Goal: Navigation & Orientation: Find specific page/section

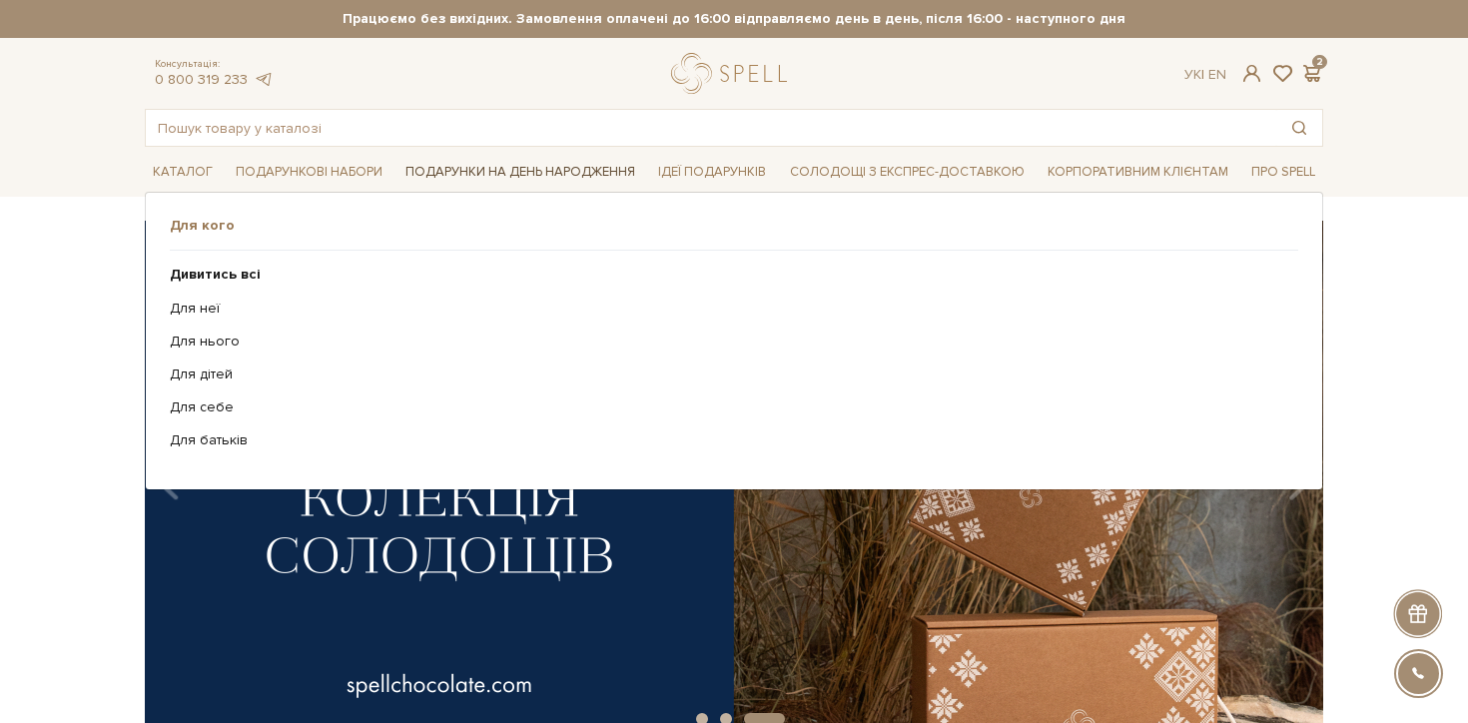
click at [464, 163] on link "Подарунки на День народження" at bounding box center [520, 172] width 246 height 31
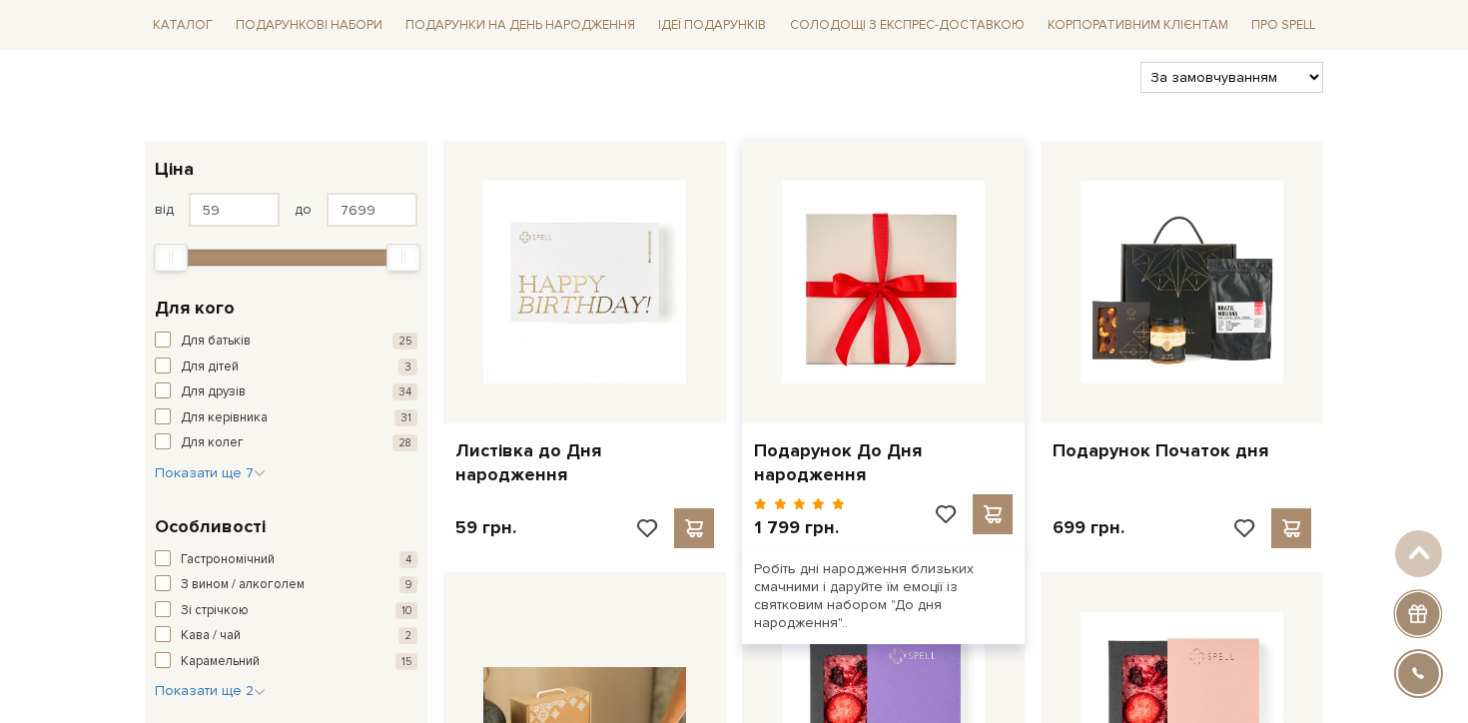
click at [929, 297] on img at bounding box center [883, 282] width 203 height 203
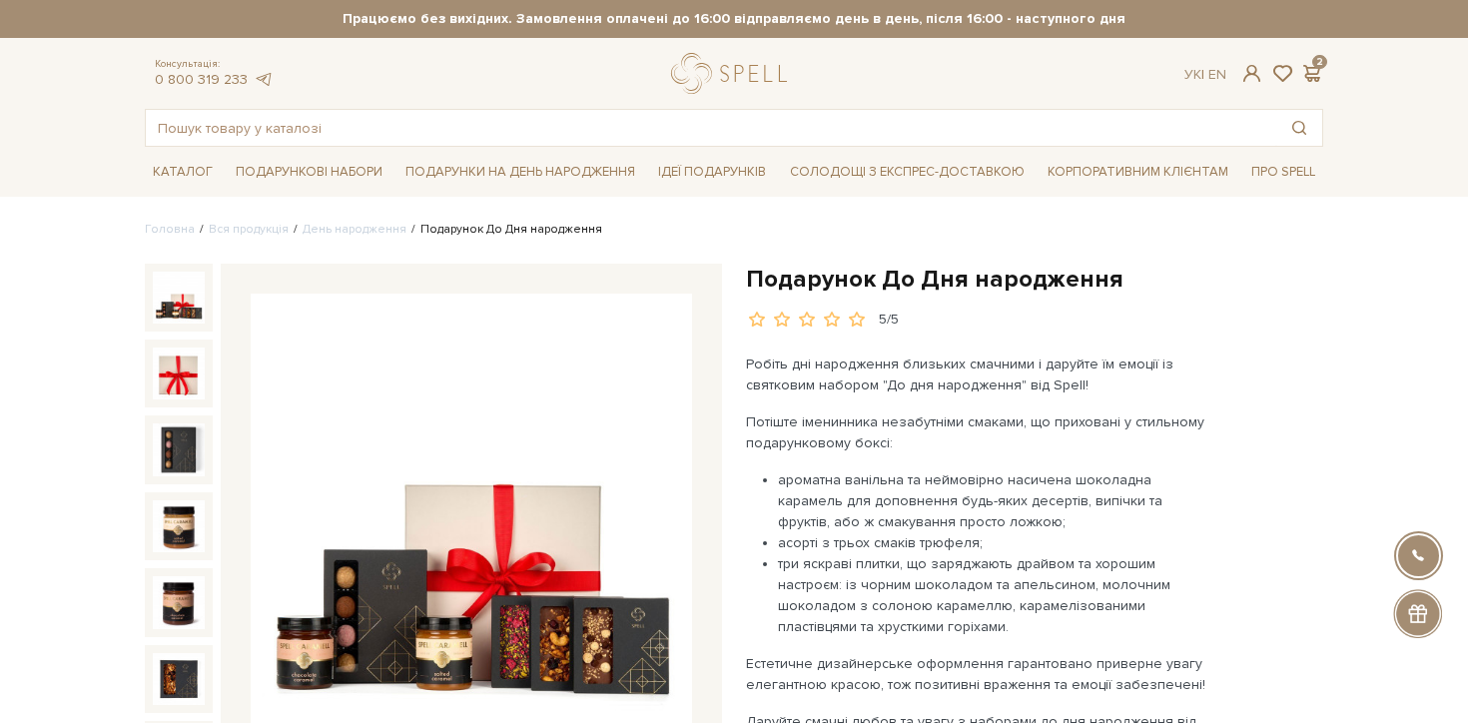
click at [827, 266] on h1 "Подарунок До Дня народження" at bounding box center [1034, 279] width 577 height 31
click at [854, 317] on span at bounding box center [856, 320] width 21 height 18
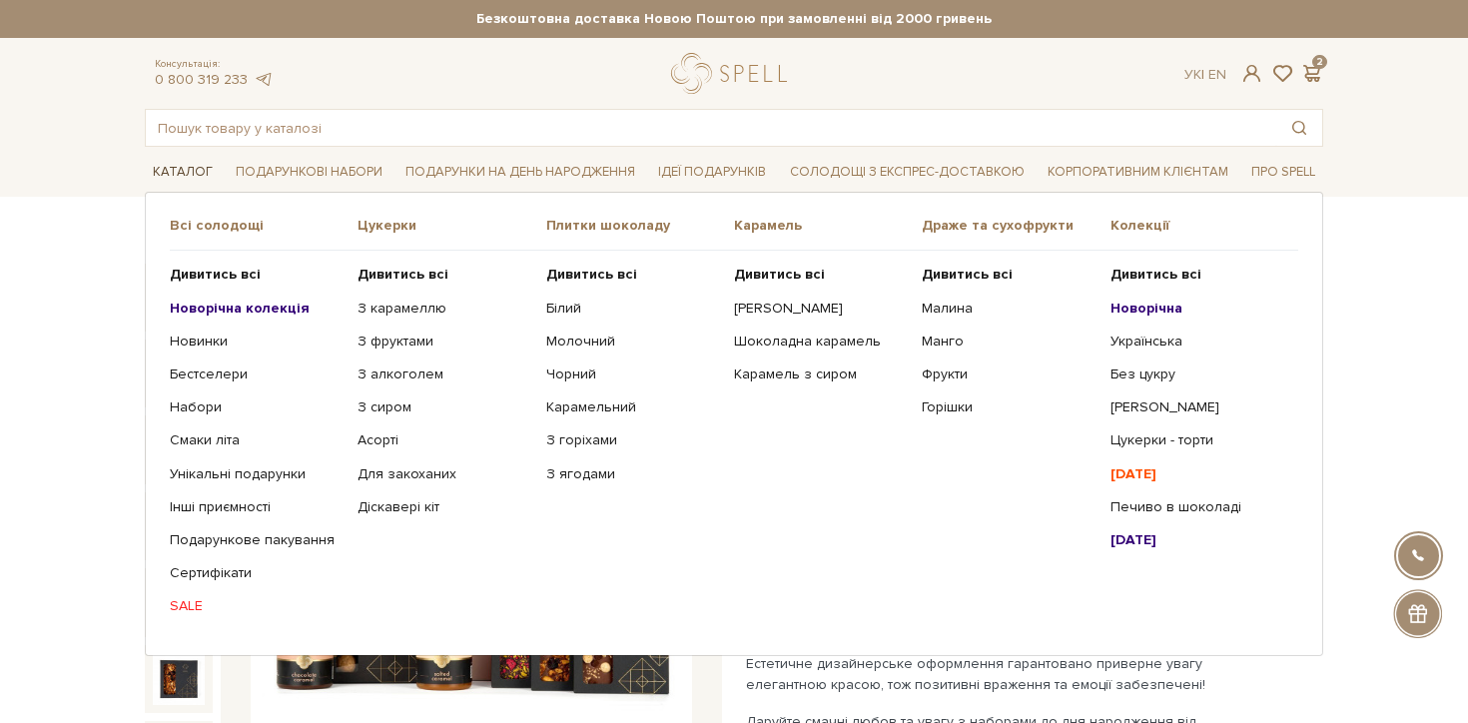
click at [190, 180] on link "Каталог" at bounding box center [183, 172] width 76 height 31
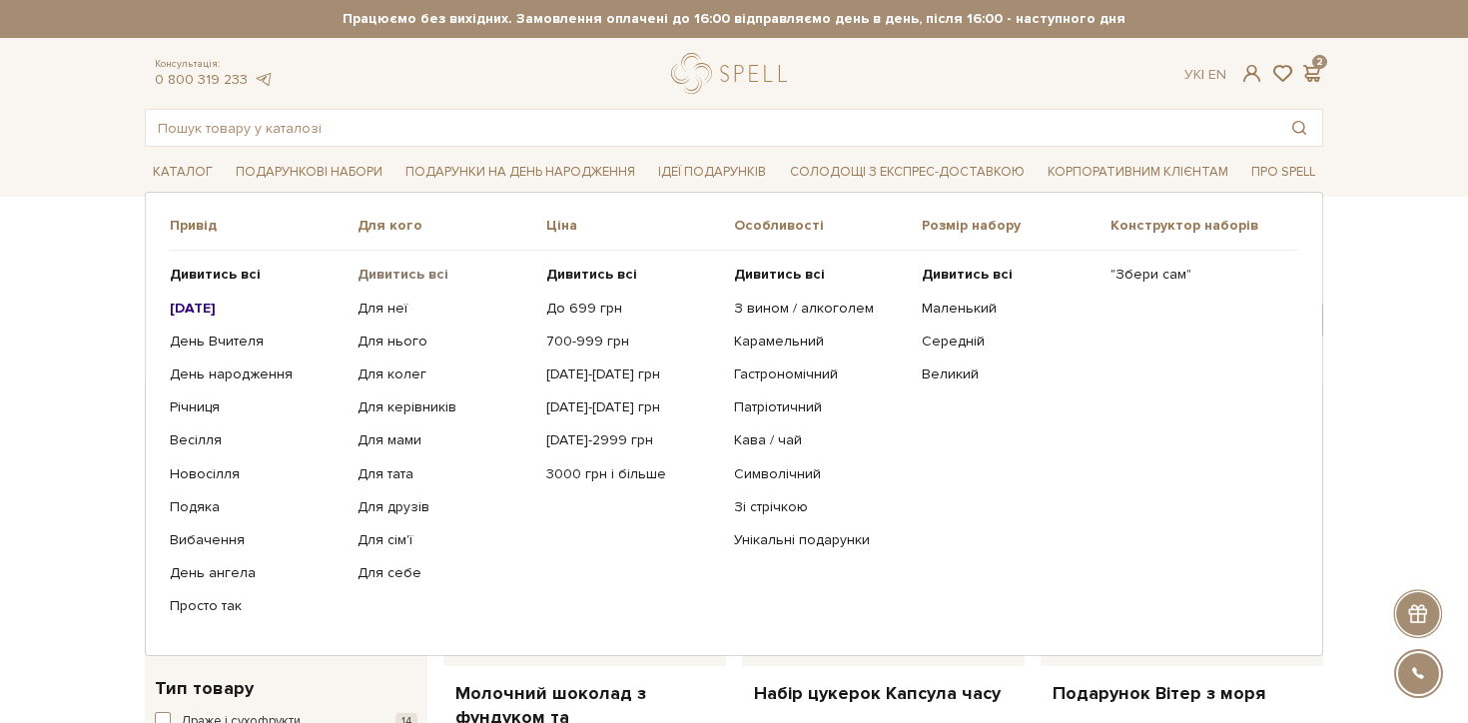
click at [390, 274] on b "Дивитись всі" at bounding box center [402, 274] width 91 height 17
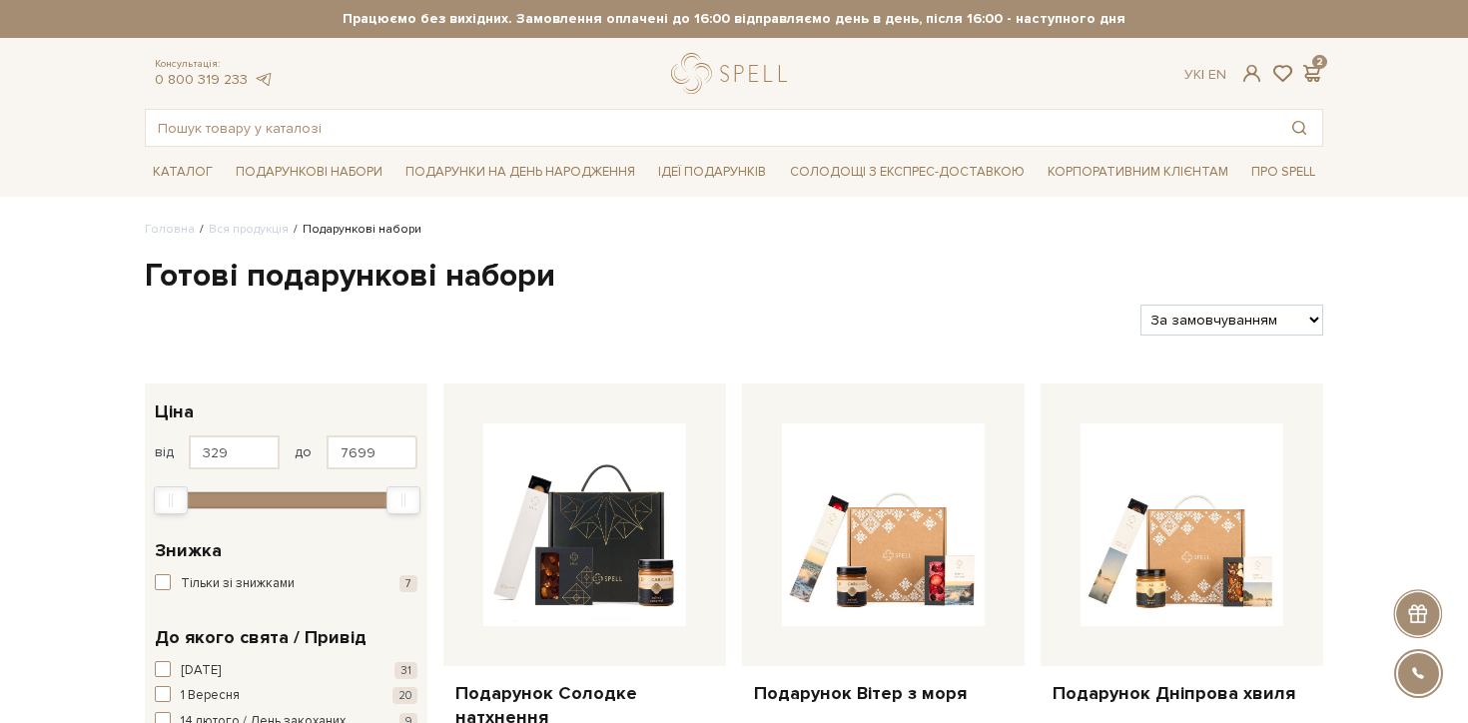
click at [477, 305] on div at bounding box center [634, 320] width 995 height 31
click at [450, 287] on h1 "Готові подарункові набори" at bounding box center [734, 277] width 1178 height 42
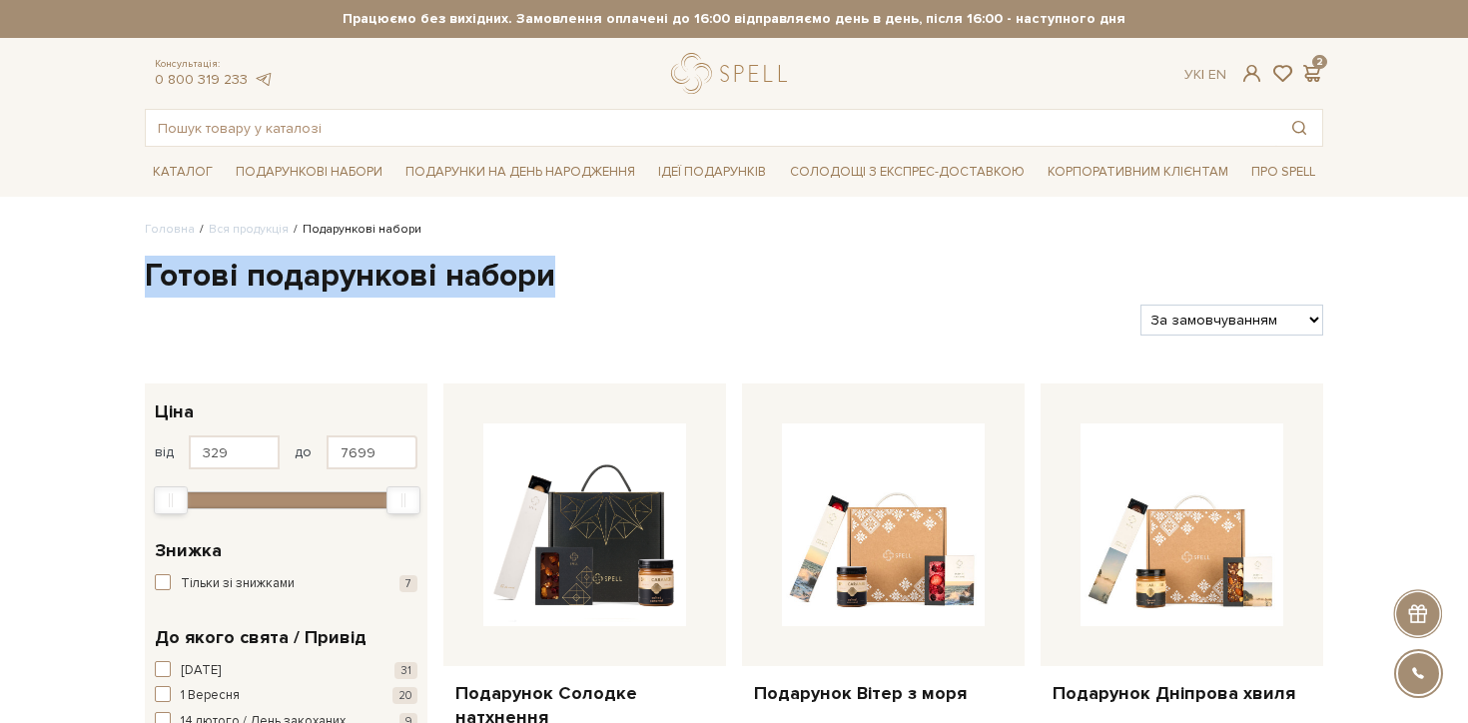
drag, startPoint x: 552, startPoint y: 296, endPoint x: 141, endPoint y: 280, distance: 411.7
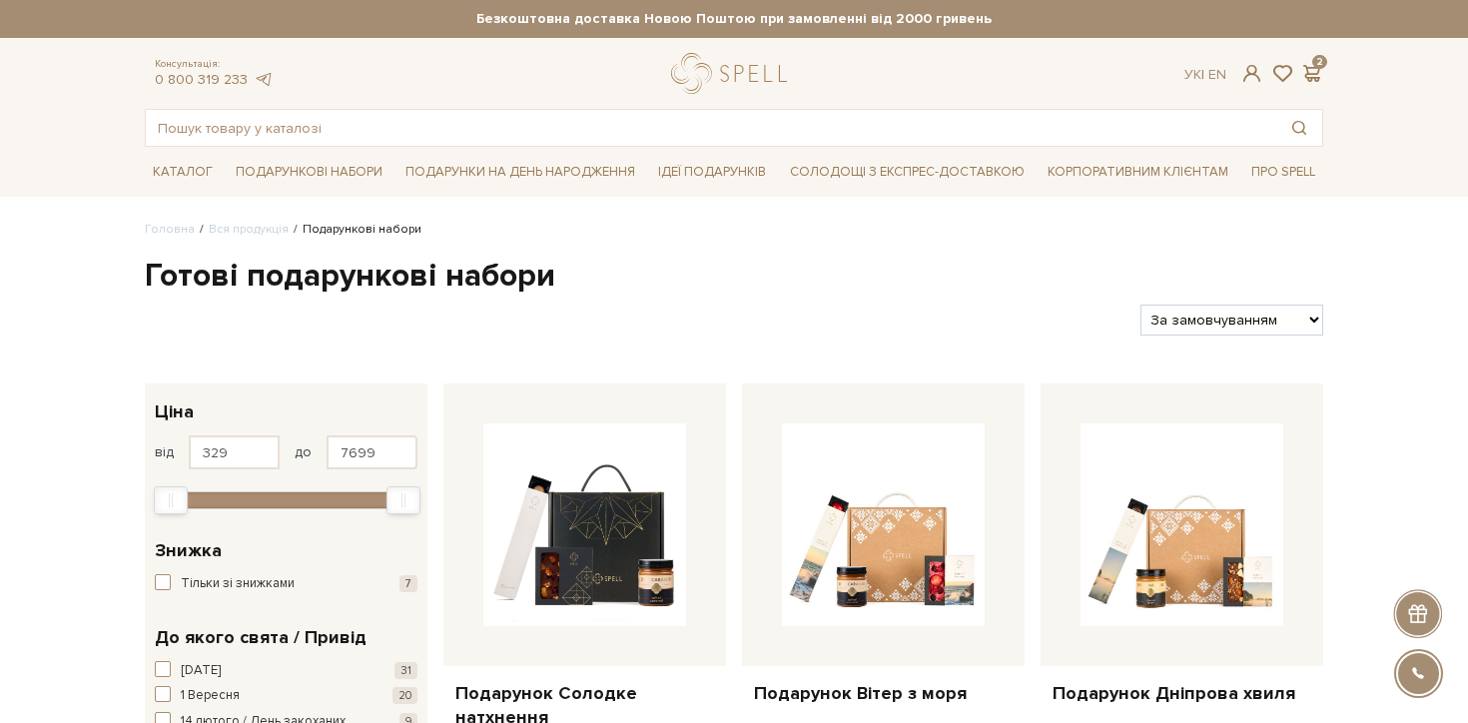
click at [152, 277] on h1 "Готові подарункові набори" at bounding box center [734, 277] width 1178 height 42
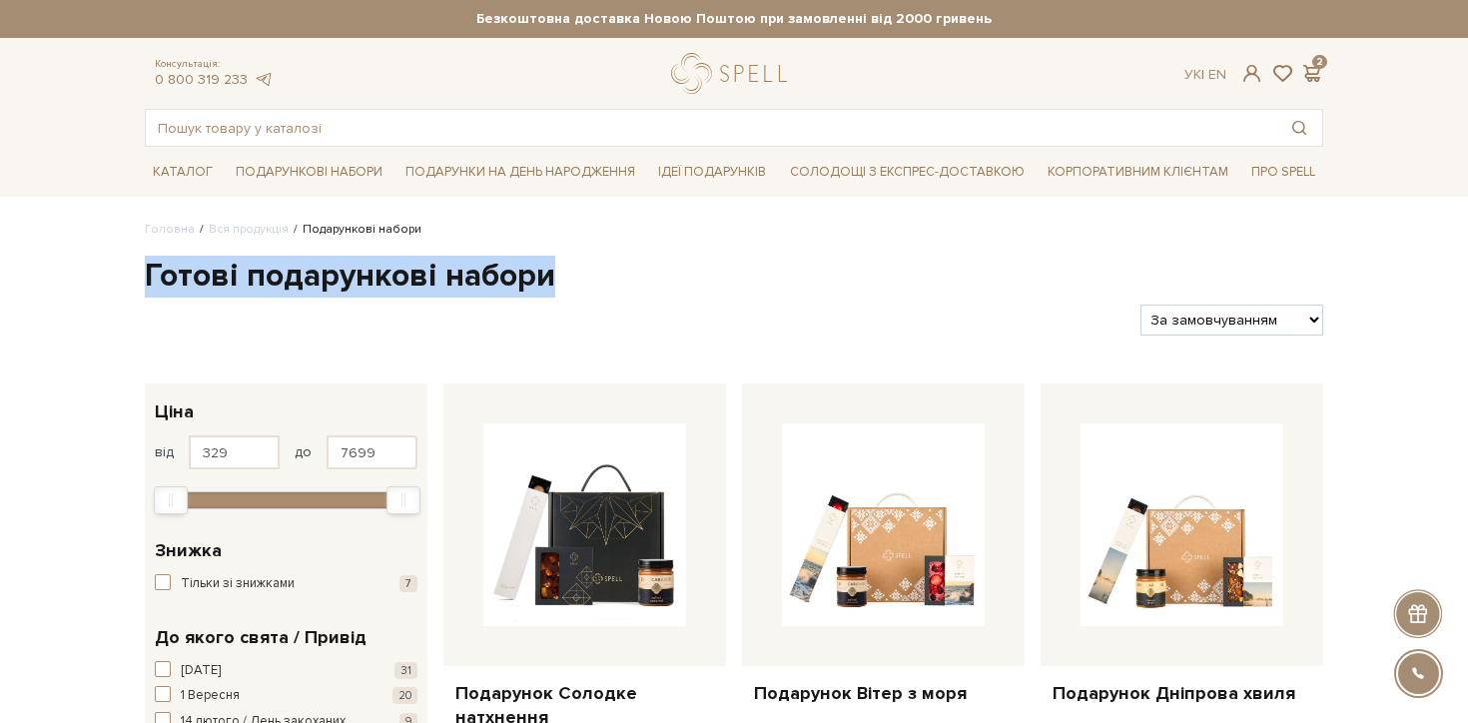
drag, startPoint x: 137, startPoint y: 277, endPoint x: 646, endPoint y: 277, distance: 509.2
click at [543, 266] on h1 "Готові подарункові набори" at bounding box center [734, 277] width 1178 height 42
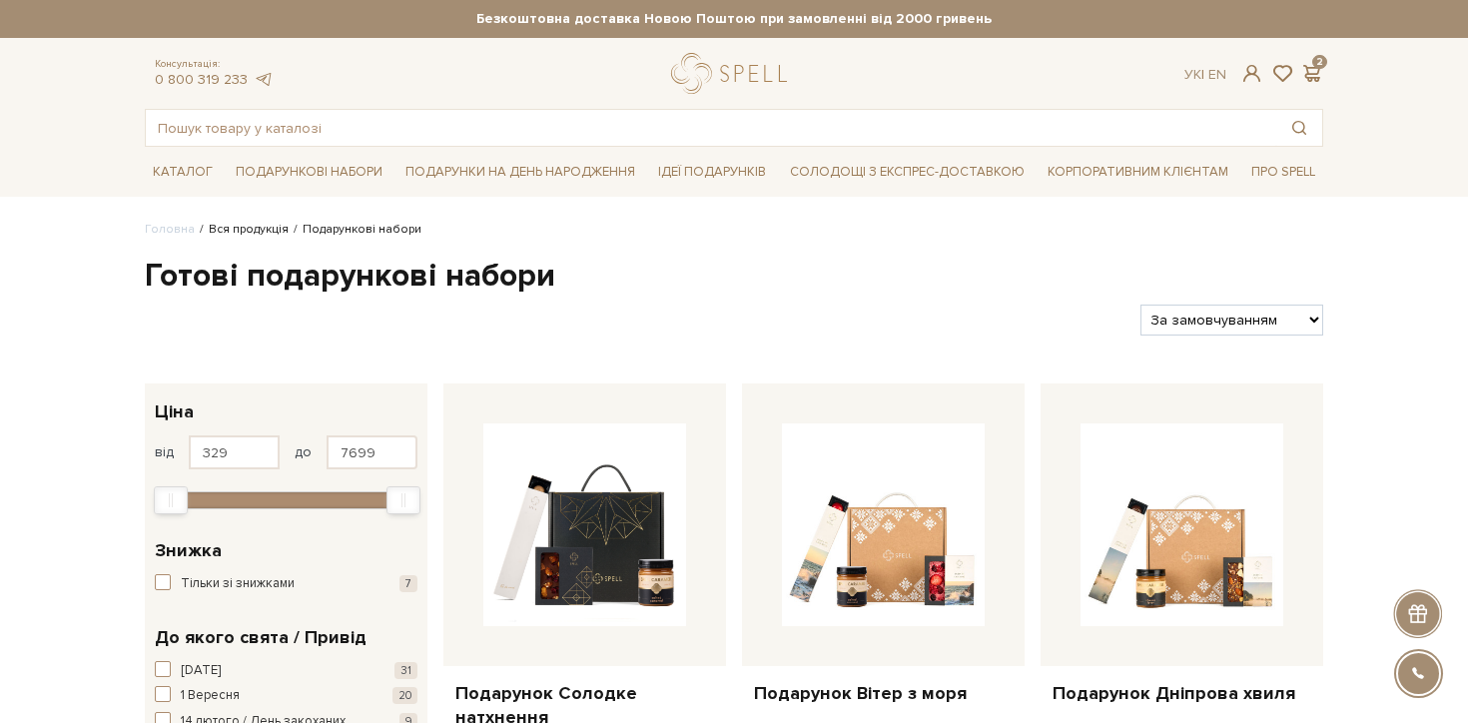
click at [263, 232] on link "Вся продукція" at bounding box center [249, 229] width 80 height 15
